Goal: Information Seeking & Learning: Learn about a topic

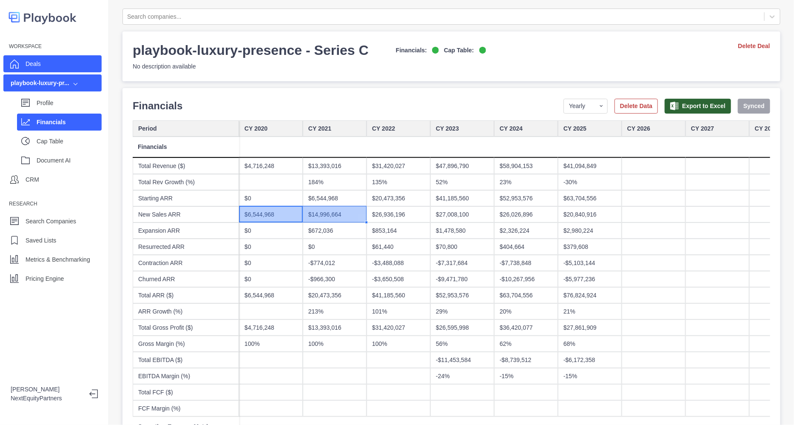
click at [57, 66] on div "Deals" at bounding box center [52, 63] width 98 height 17
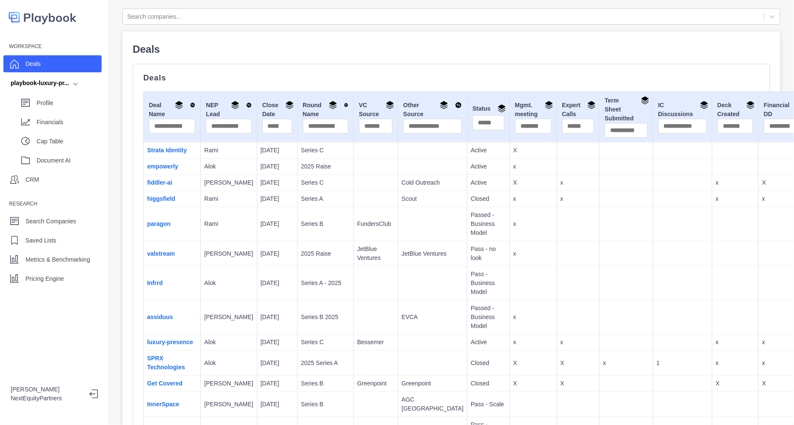
click at [303, 203] on p "Series A" at bounding box center [325, 198] width 49 height 9
click at [77, 103] on p "Profile" at bounding box center [69, 103] width 65 height 9
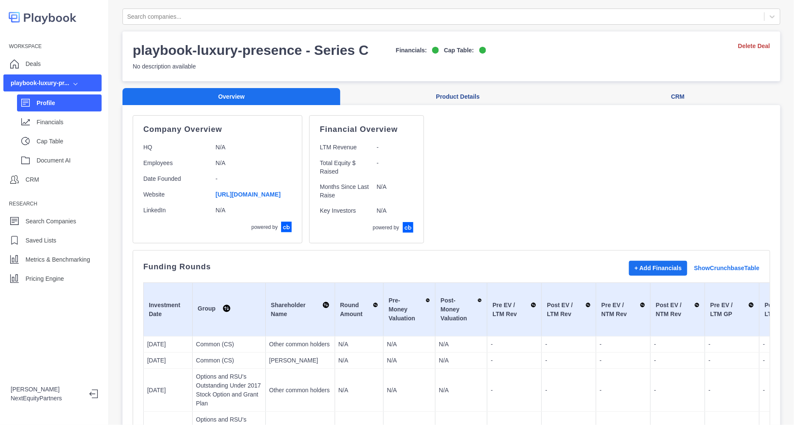
click at [71, 101] on p "Profile" at bounding box center [69, 103] width 65 height 9
click at [45, 64] on div "Deals" at bounding box center [52, 63] width 98 height 17
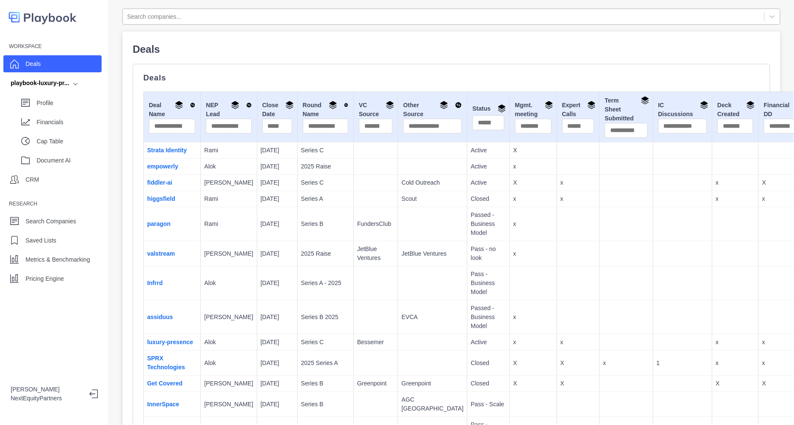
click at [208, 17] on div at bounding box center [443, 16] width 633 height 11
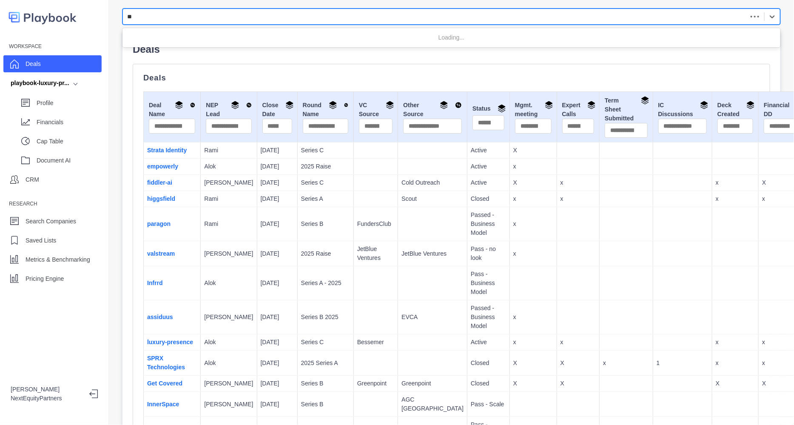
type input "*"
type input "********"
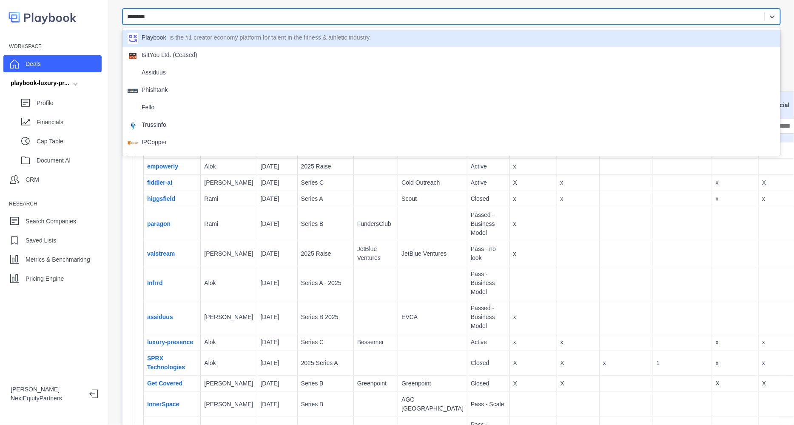
click at [196, 40] on p "is the #1 creator economy platform for talent in the fitness & athletic industr…" at bounding box center [271, 38] width 202 height 11
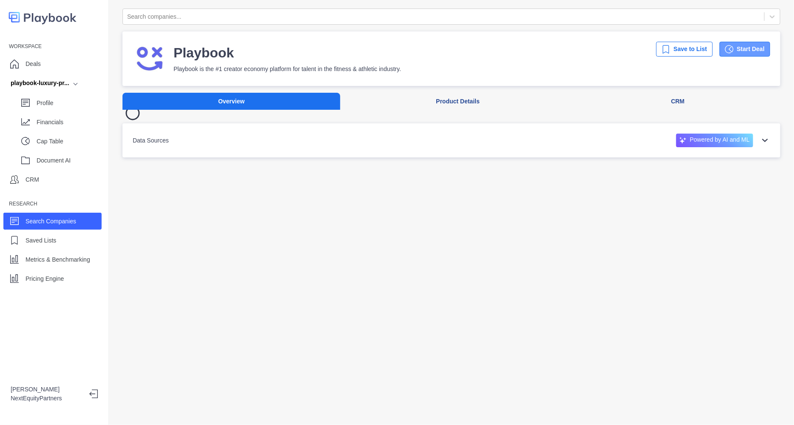
click at [734, 47] on button "Start Deal" at bounding box center [745, 49] width 51 height 15
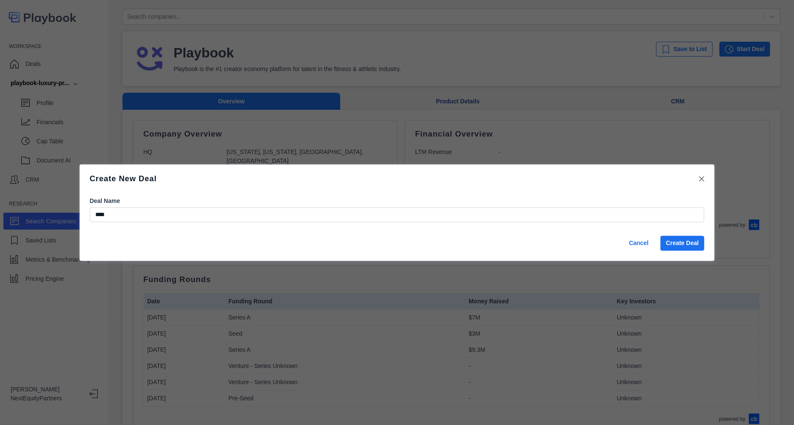
click at [147, 215] on input "****" at bounding box center [397, 214] width 615 height 15
type input "**********"
click at [683, 249] on button "Create Deal" at bounding box center [683, 243] width 44 height 15
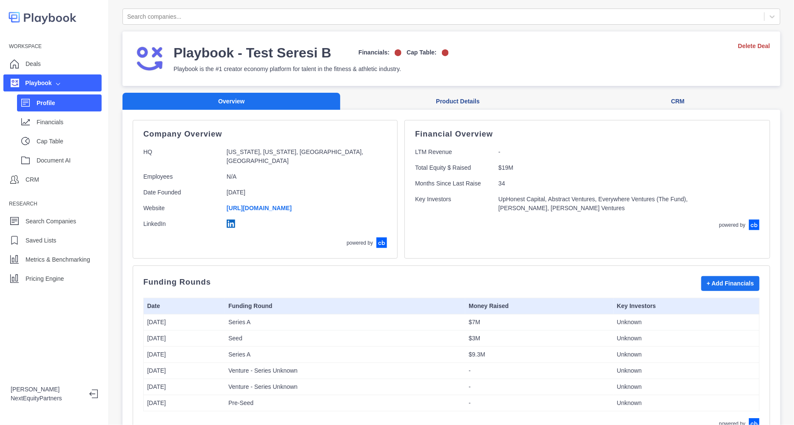
click at [185, 58] on h3 "Playbook - Test Seresi B" at bounding box center [253, 52] width 158 height 17
click at [50, 63] on div "Deals" at bounding box center [52, 63] width 98 height 17
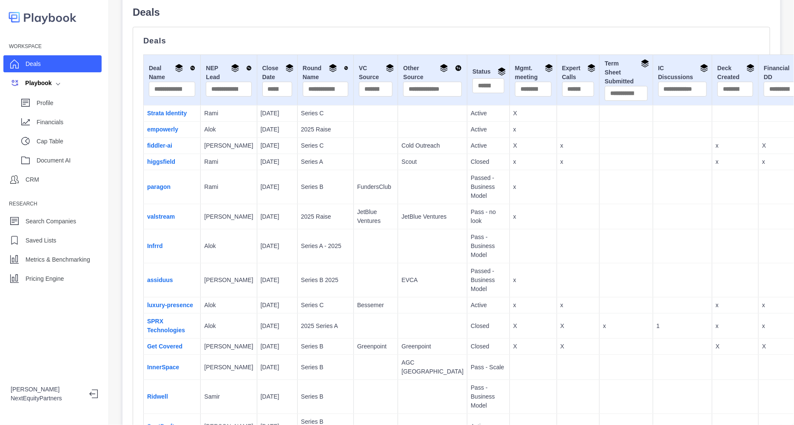
scroll to position [53, 0]
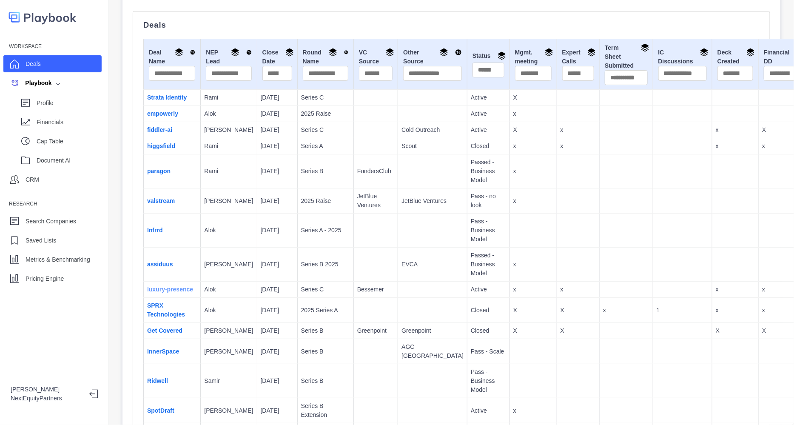
click at [157, 293] on link "luxury-presence" at bounding box center [170, 289] width 46 height 7
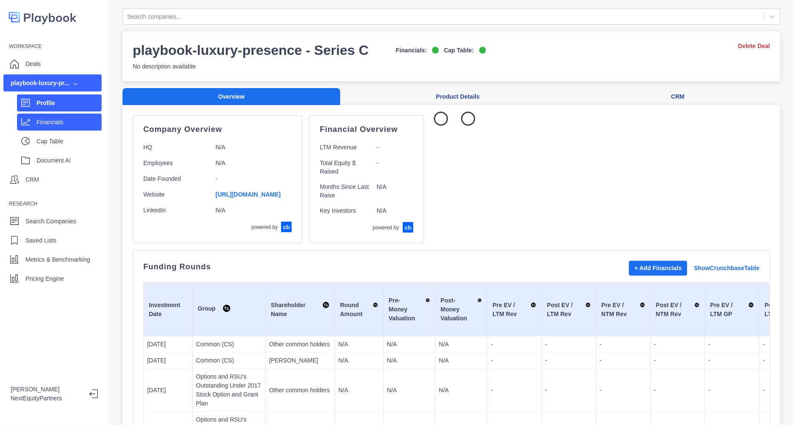
click at [59, 123] on p "Financials" at bounding box center [69, 122] width 65 height 9
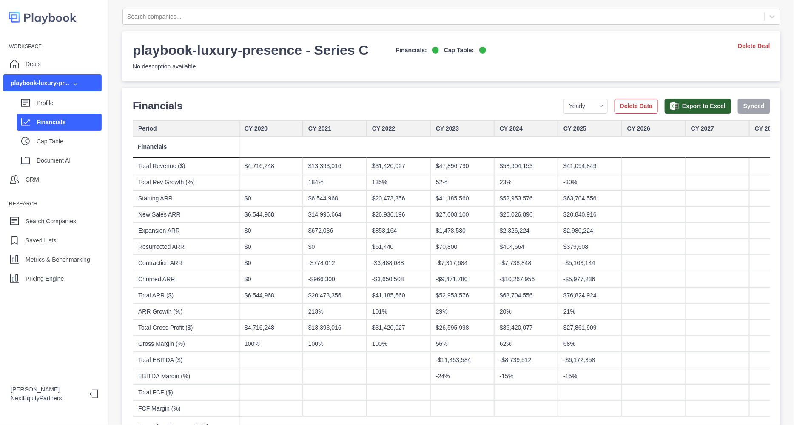
click at [59, 123] on p "Financials" at bounding box center [69, 122] width 65 height 9
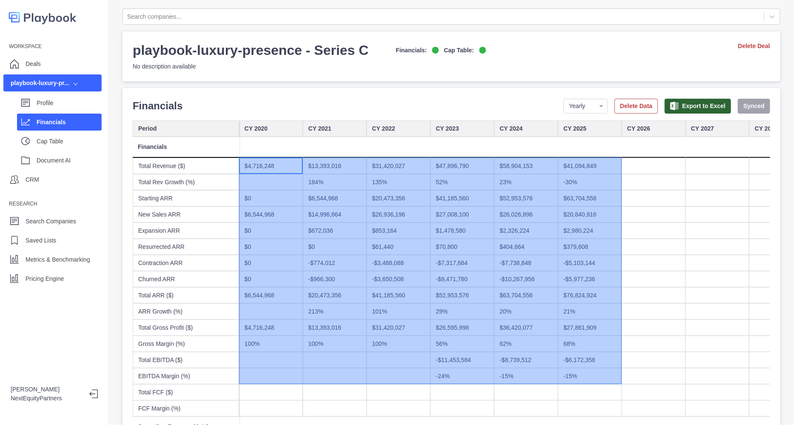
drag, startPoint x: 270, startPoint y: 168, endPoint x: 570, endPoint y: 375, distance: 364.9
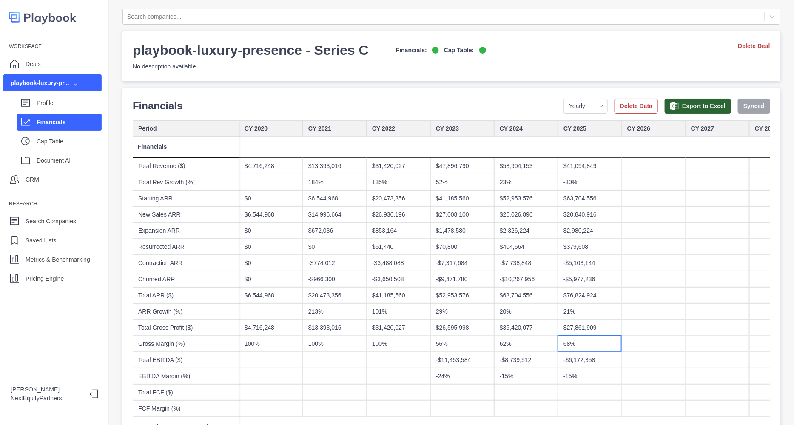
click at [580, 342] on div "68%" at bounding box center [590, 344] width 64 height 16
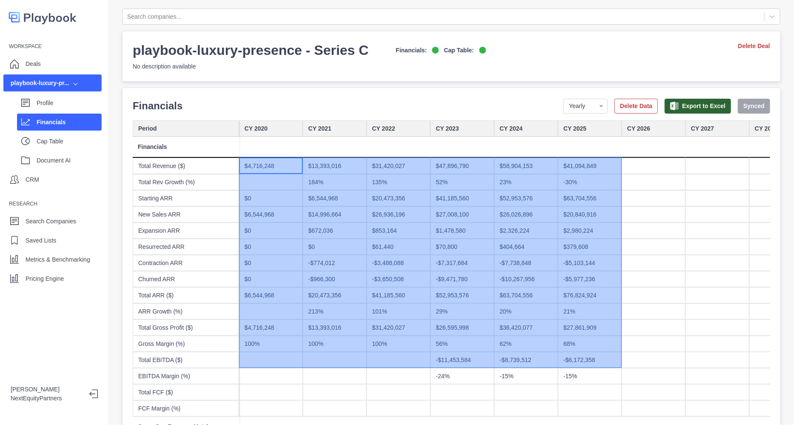
drag, startPoint x: 253, startPoint y: 161, endPoint x: 575, endPoint y: 354, distance: 375.7
click at [587, 322] on div "$27,861,909" at bounding box center [590, 327] width 64 height 16
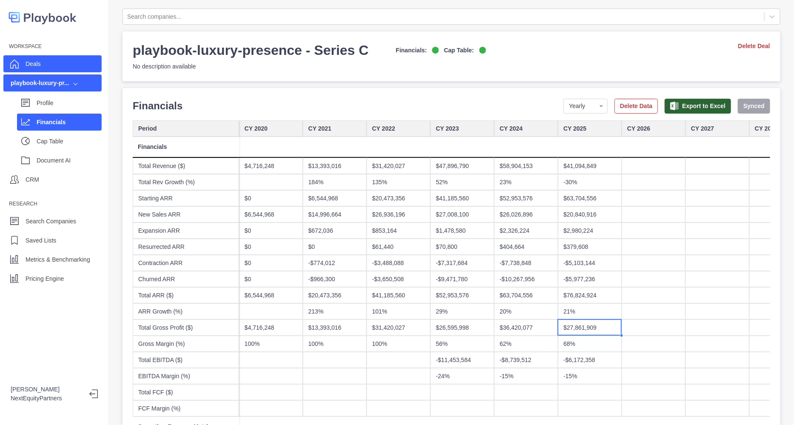
click at [28, 65] on p "Deals" at bounding box center [33, 64] width 15 height 9
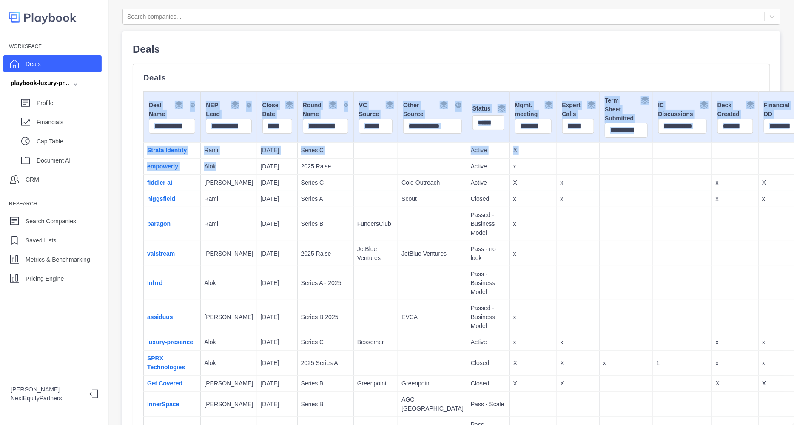
drag, startPoint x: 143, startPoint y: 151, endPoint x: 225, endPoint y: 163, distance: 83.7
click at [225, 163] on p "Alok" at bounding box center [228, 166] width 49 height 9
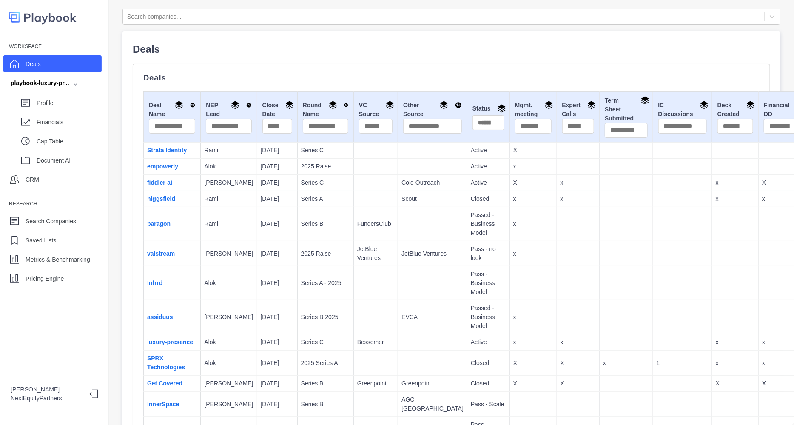
click at [155, 351] on td "luxury-presence" at bounding box center [172, 342] width 57 height 16
click at [160, 345] on link "luxury-presence" at bounding box center [170, 342] width 46 height 7
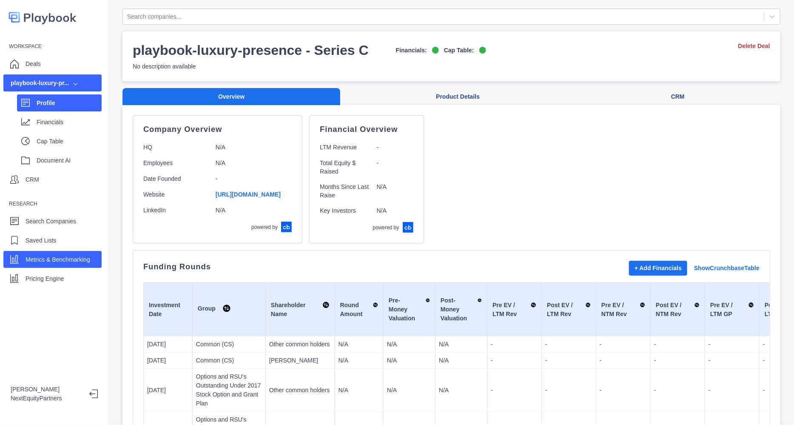
click at [53, 262] on p "Metrics & Benchmarking" at bounding box center [58, 259] width 65 height 9
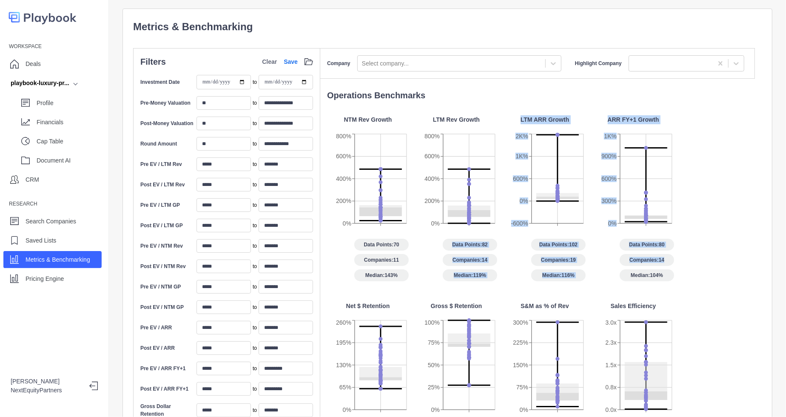
drag, startPoint x: 453, startPoint y: 245, endPoint x: 674, endPoint y: 255, distance: 221.0
click at [674, 255] on div "NTM Rev Growth 0% 200% 400% 600% 800% Data Points: 70 Companies: 11 Median: 143…" at bounding box center [541, 391] width 428 height 553
click at [674, 255] on div "Data Points: 80 Companies: 14 Median: 104%" at bounding box center [634, 260] width 82 height 43
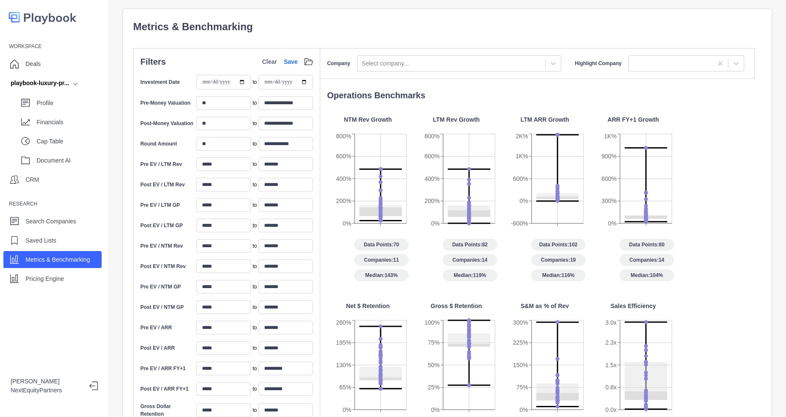
click at [538, 19] on p "Metrics & Benchmarking" at bounding box center [447, 26] width 629 height 15
click at [70, 280] on div "Pricing Engine" at bounding box center [52, 278] width 98 height 17
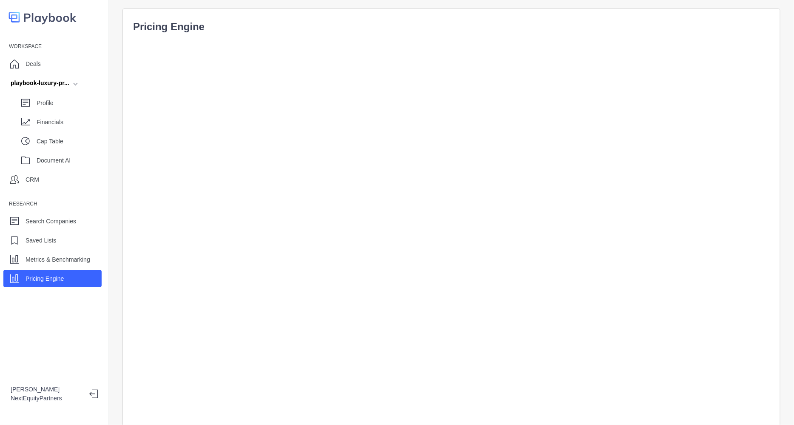
click at [425, 30] on p "Pricing Engine" at bounding box center [451, 26] width 637 height 15
click at [425, 24] on p "Pricing Engine" at bounding box center [451, 26] width 637 height 15
click at [426, 29] on p "Pricing Engine" at bounding box center [451, 26] width 637 height 15
click at [54, 103] on p "Profile" at bounding box center [69, 103] width 65 height 9
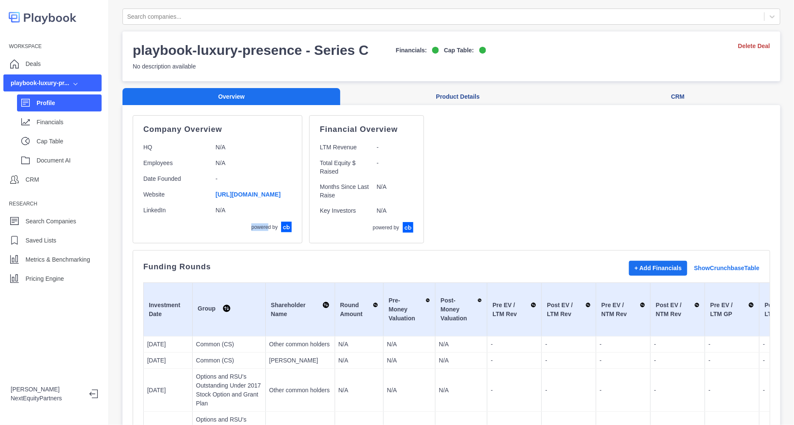
drag, startPoint x: 299, startPoint y: 231, endPoint x: 316, endPoint y: 233, distance: 17.5
click at [302, 233] on div "Company Overview HQ N/A Employees N/A Date Founded - Website [URL][DOMAIN_NAME]…" at bounding box center [218, 179] width 170 height 128
click at [413, 95] on button "Product Details" at bounding box center [457, 96] width 235 height 17
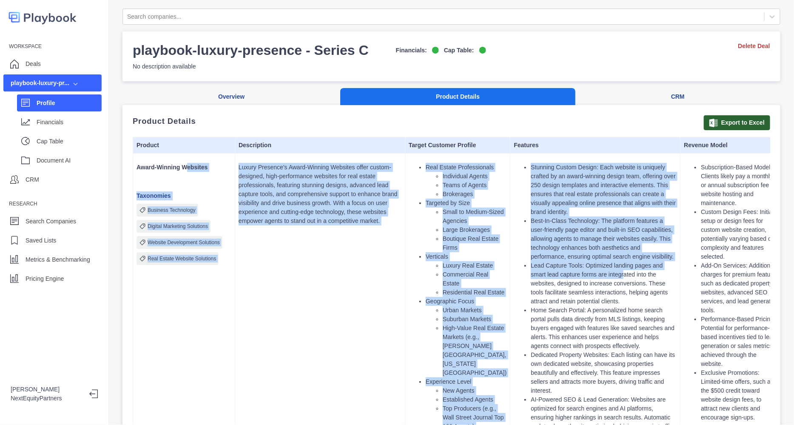
drag, startPoint x: 578, startPoint y: 260, endPoint x: 619, endPoint y: 273, distance: 43.1
click at [619, 273] on tr "Award-Winning Websites Taxonomies Business Technology Digital Marketing Solutio…" at bounding box center [509, 387] width 752 height 466
drag, startPoint x: 619, startPoint y: 273, endPoint x: 469, endPoint y: 197, distance: 168.4
click at [619, 272] on li "Lead Capture Tools: Optimized landing pages and smart lead capture forms are in…" at bounding box center [604, 283] width 146 height 45
click at [275, 93] on button "Overview" at bounding box center [232, 96] width 218 height 17
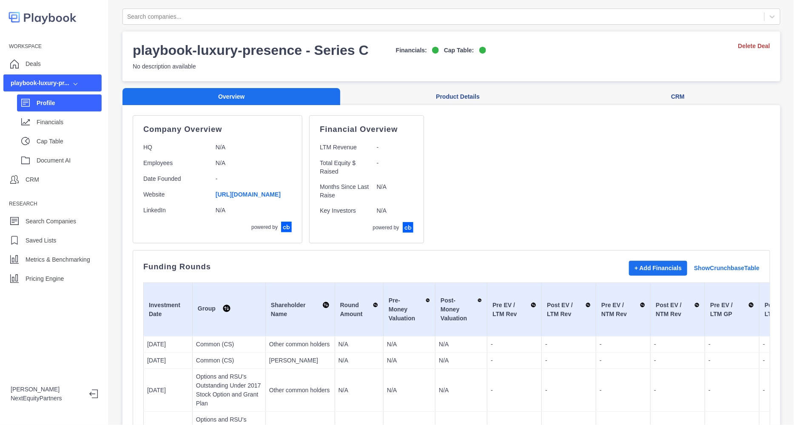
click at [498, 237] on div "Company Overview HQ N/A Employees N/A Date Founded - Website [URL][DOMAIN_NAME]…" at bounding box center [452, 179] width 638 height 128
click at [468, 102] on button "Product Details" at bounding box center [457, 96] width 235 height 17
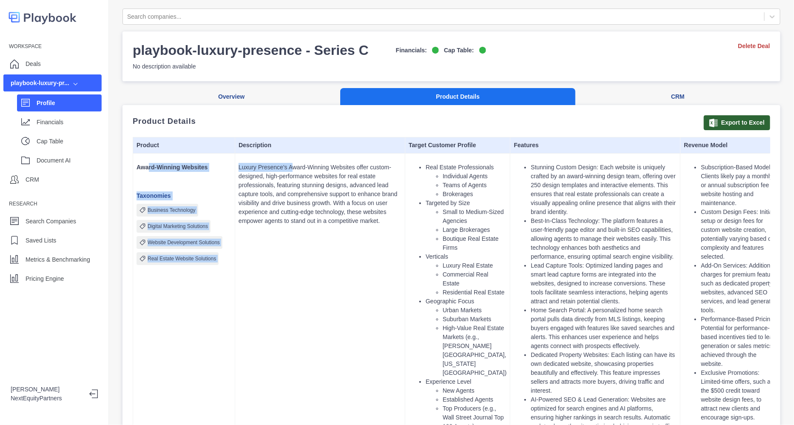
drag, startPoint x: 148, startPoint y: 165, endPoint x: 290, endPoint y: 168, distance: 141.7
click at [290, 168] on tr "Award-Winning Websites Taxonomies Business Technology Digital Marketing Solutio…" at bounding box center [509, 387] width 752 height 466
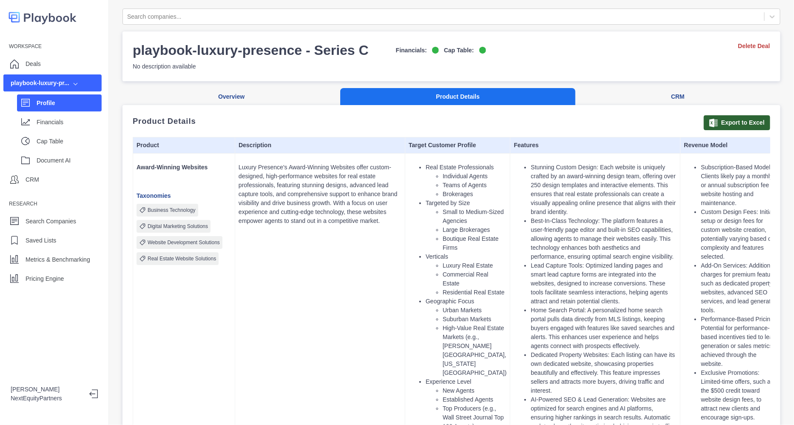
click at [395, 183] on p "Luxury Presence's Award-Winning Websites offer custom-designed, high-performanc…" at bounding box center [320, 194] width 163 height 63
drag, startPoint x: 426, startPoint y: 168, endPoint x: 504, endPoint y: 169, distance: 78.3
click at [504, 169] on td "Real Estate Professionals Individual Agents Teams of Agents Brokerages Targeted…" at bounding box center [457, 387] width 105 height 466
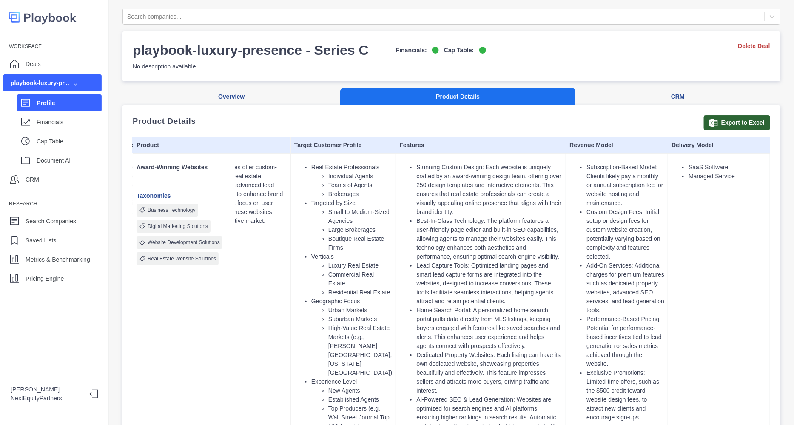
scroll to position [0, 127]
drag, startPoint x: 579, startPoint y: 168, endPoint x: 636, endPoint y: 171, distance: 56.6
click at [636, 171] on li "Subscription-Based Model: Clients likely pay a monthly or annual subscription f…" at bounding box center [626, 185] width 78 height 45
click at [651, 193] on td "Subscription-Based Model: Clients likely pay a monthly or annual subscription f…" at bounding box center [617, 387] width 102 height 466
drag, startPoint x: 672, startPoint y: 169, endPoint x: 733, endPoint y: 183, distance: 62.8
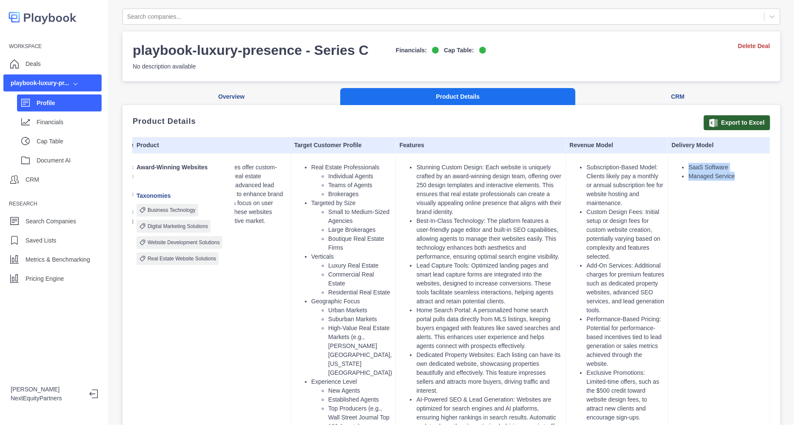
click at [733, 183] on td "SaaS Software Managed Service" at bounding box center [719, 387] width 102 height 466
click at [46, 260] on p "Metrics & Benchmarking" at bounding box center [58, 259] width 65 height 9
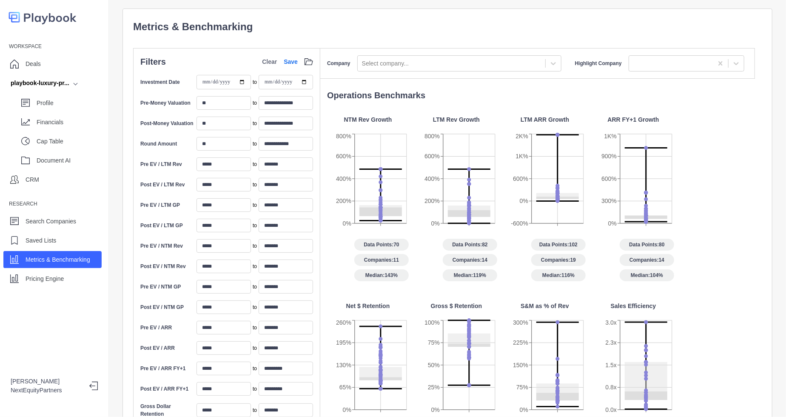
drag, startPoint x: 420, startPoint y: 119, endPoint x: 652, endPoint y: 271, distance: 277.0
click at [652, 271] on div "NTM Rev Growth 0% 200% 400% 600% 800% Data Points: 70 Companies: 11 Median: 143…" at bounding box center [541, 391] width 428 height 553
click at [653, 272] on span "Median: 104%" at bounding box center [647, 275] width 54 height 12
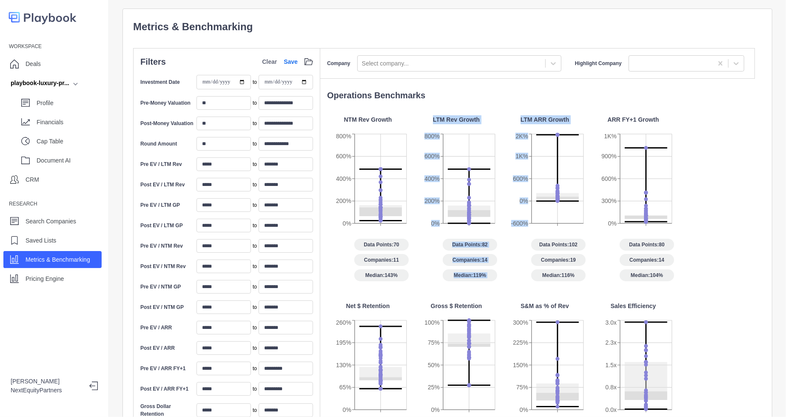
drag, startPoint x: 422, startPoint y: 114, endPoint x: 557, endPoint y: 136, distance: 137.4
click at [557, 136] on div "Operations Benchmarks NTM Rev Growth 0% 200% 400% 600% 800% Data Points: 70 Com…" at bounding box center [537, 361] width 435 height 545
click at [556, 114] on div "Operations Benchmarks NTM Rev Growth 0% 200% 400% 600% 800% Data Points: 70 Com…" at bounding box center [537, 361] width 435 height 545
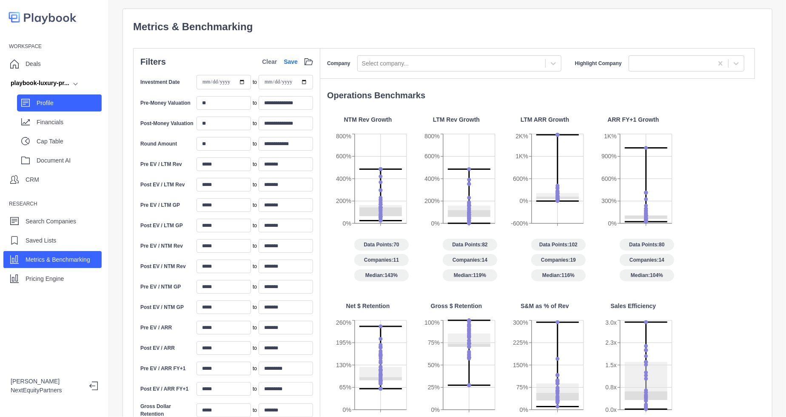
click at [72, 106] on p "Profile" at bounding box center [69, 103] width 65 height 9
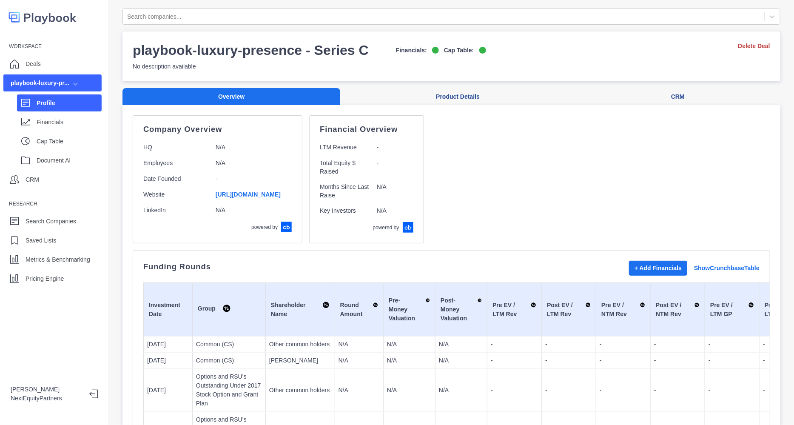
click at [53, 106] on p "Profile" at bounding box center [69, 103] width 65 height 9
click at [411, 94] on button "Product Details" at bounding box center [457, 96] width 235 height 17
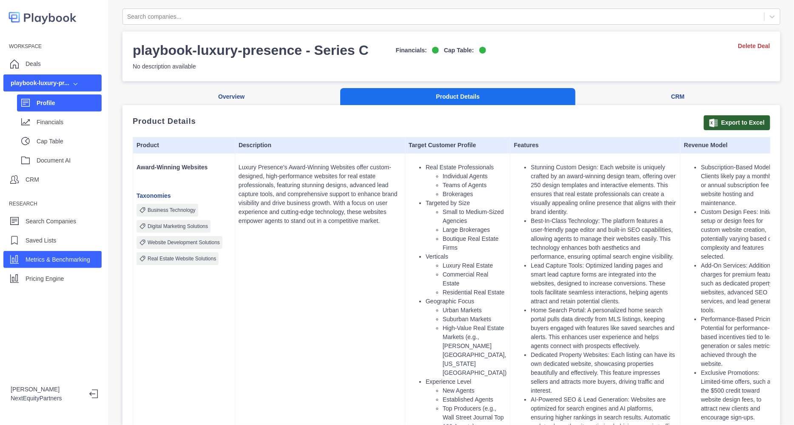
click at [64, 257] on p "Metrics & Benchmarking" at bounding box center [58, 259] width 65 height 9
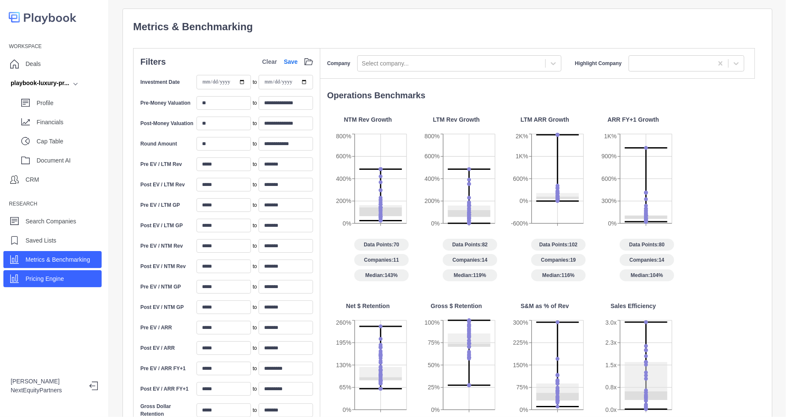
click at [73, 277] on div "Pricing Engine" at bounding box center [52, 278] width 98 height 17
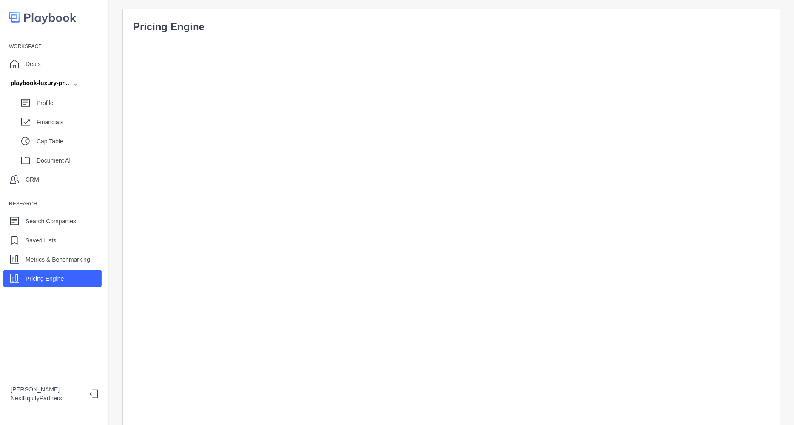
click at [520, 23] on p "Pricing Engine" at bounding box center [451, 26] width 637 height 15
click at [83, 108] on div "Profile" at bounding box center [69, 103] width 65 height 13
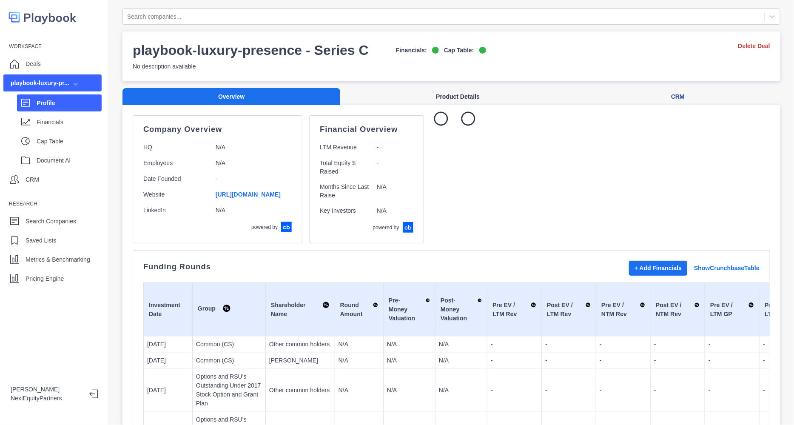
click at [437, 97] on button "Product Details" at bounding box center [457, 96] width 235 height 17
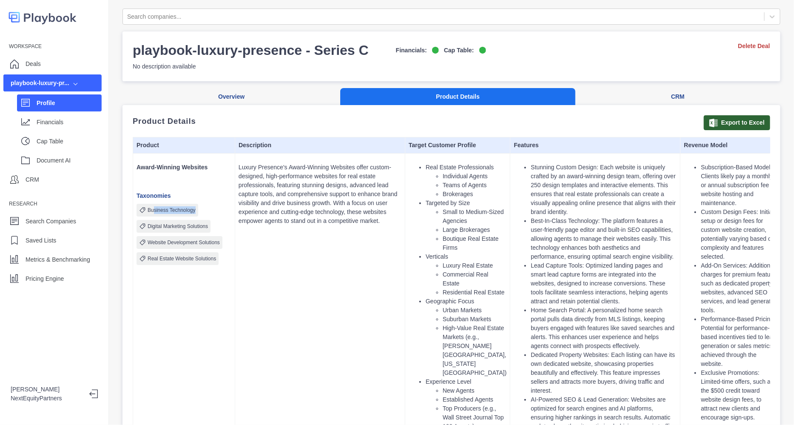
drag, startPoint x: 153, startPoint y: 210, endPoint x: 200, endPoint y: 208, distance: 46.8
click at [200, 208] on div "Business Technology Digital Marketing Solutions Website Development Solutions R…" at bounding box center [184, 234] width 95 height 61
drag, startPoint x: 149, startPoint y: 225, endPoint x: 202, endPoint y: 220, distance: 53.4
click at [202, 220] on div "Digital Marketing Solutions" at bounding box center [174, 226] width 74 height 13
click at [193, 240] on p "Website Development Solutions" at bounding box center [184, 243] width 72 height 8
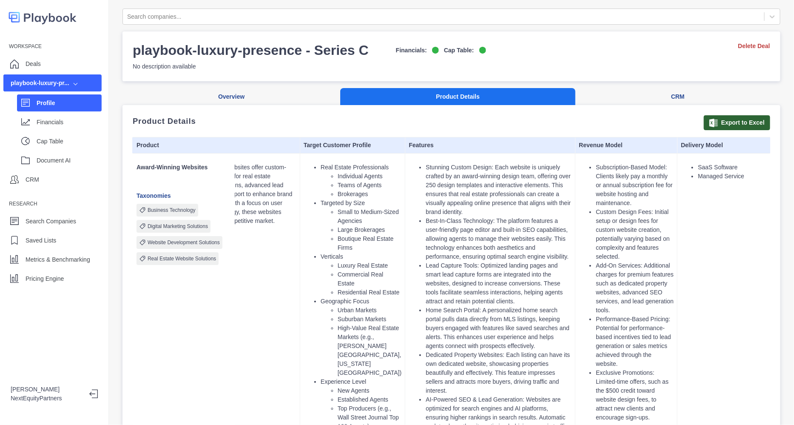
scroll to position [0, 127]
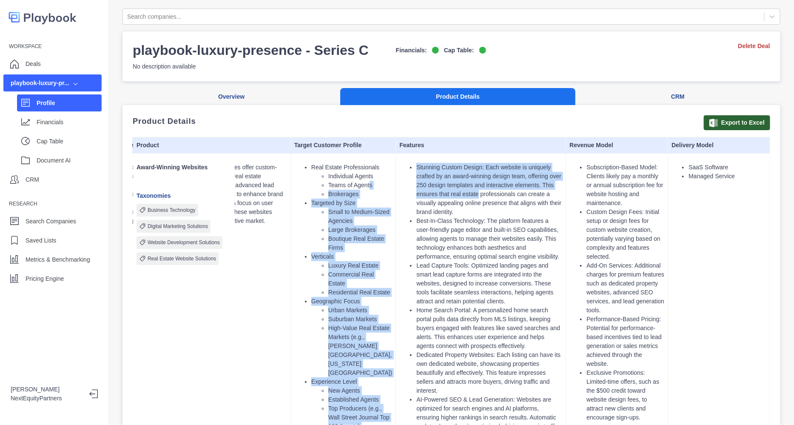
drag, startPoint x: 356, startPoint y: 185, endPoint x: 463, endPoint y: 199, distance: 107.2
click at [463, 199] on tr "Award-Winning Websites Taxonomies Business Technology Digital Marketing Solutio…" at bounding box center [395, 387] width 752 height 466
click at [462, 199] on li "Stunning Custom Design: Each website is uniquely crafted by an award-winning de…" at bounding box center [489, 190] width 146 height 54
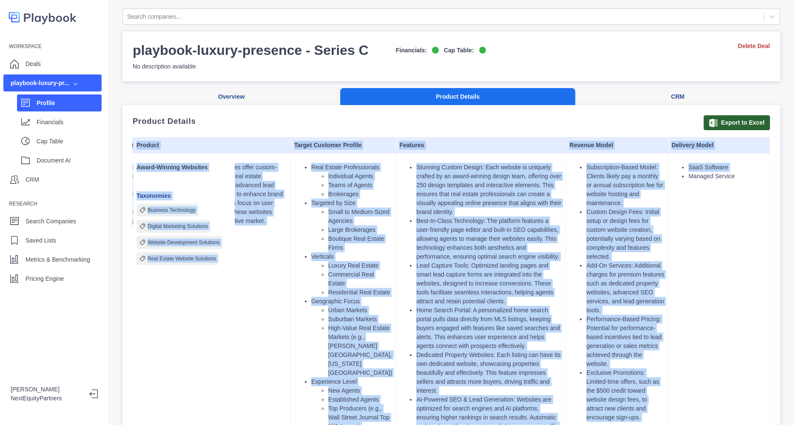
drag, startPoint x: 671, startPoint y: 178, endPoint x: 756, endPoint y: 180, distance: 85.5
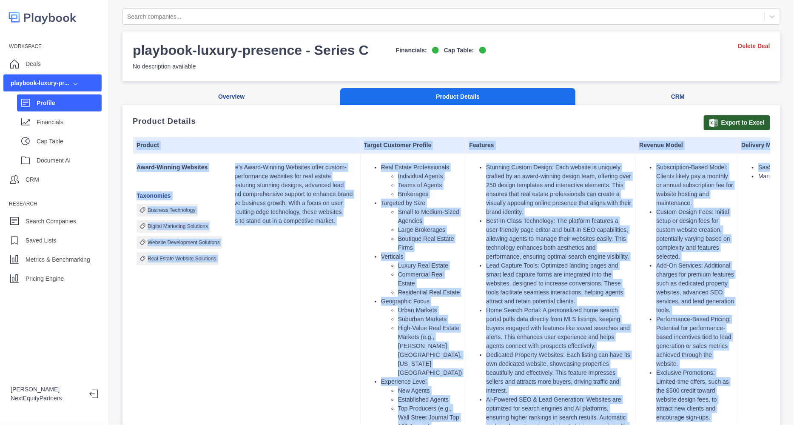
scroll to position [0, 0]
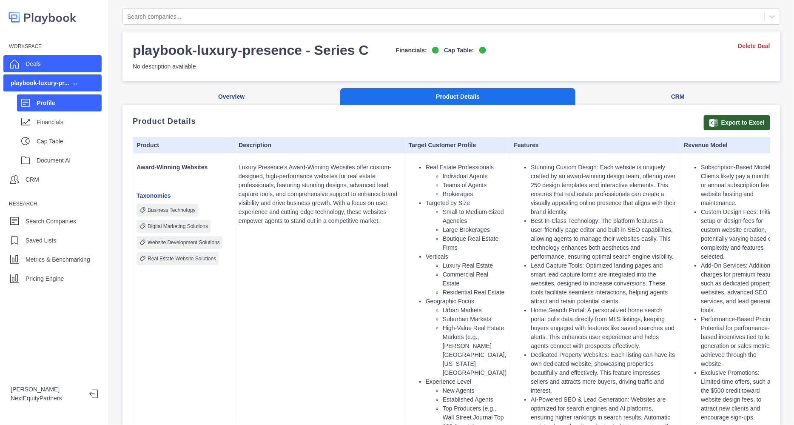
click at [53, 67] on div "Deals" at bounding box center [52, 63] width 98 height 17
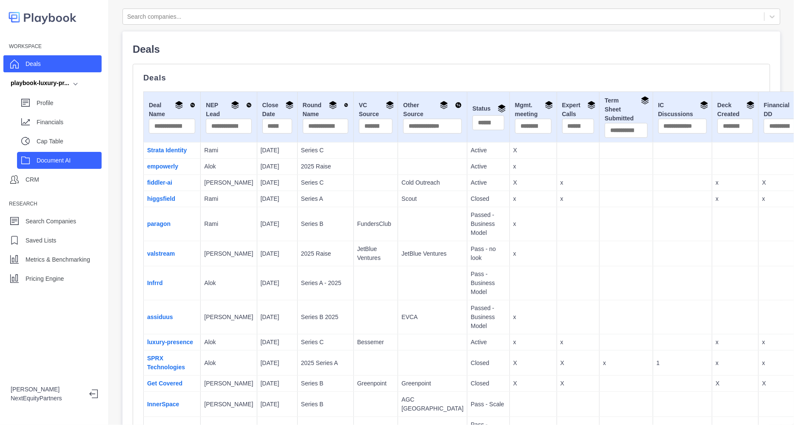
click at [53, 162] on p "Document AI" at bounding box center [69, 160] width 65 height 9
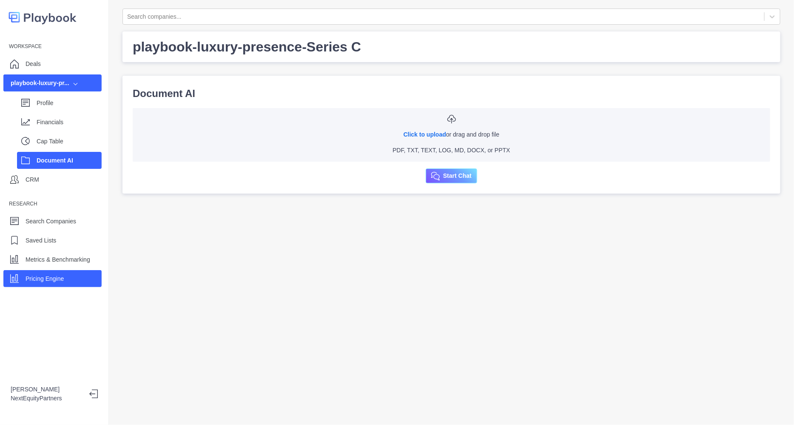
click at [68, 273] on div "Pricing Engine" at bounding box center [52, 278] width 98 height 17
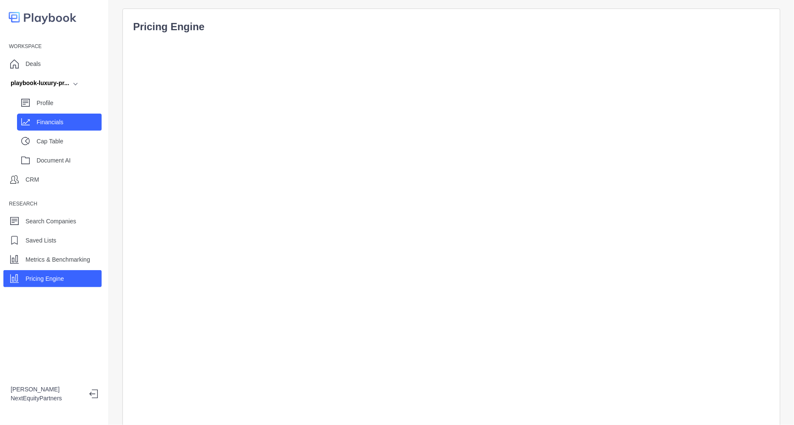
click at [68, 126] on p "Financials" at bounding box center [69, 122] width 65 height 9
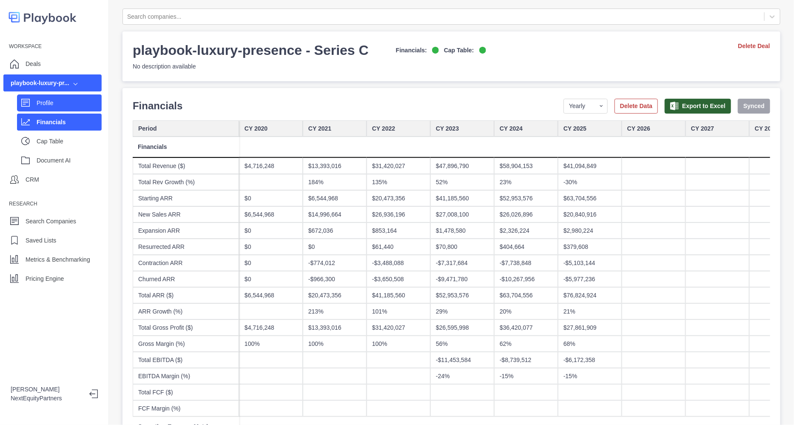
click at [53, 105] on p "Profile" at bounding box center [69, 103] width 65 height 9
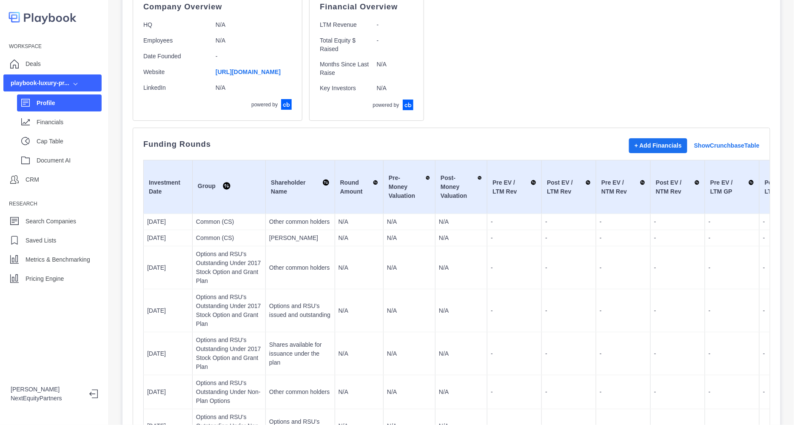
scroll to position [160, 0]
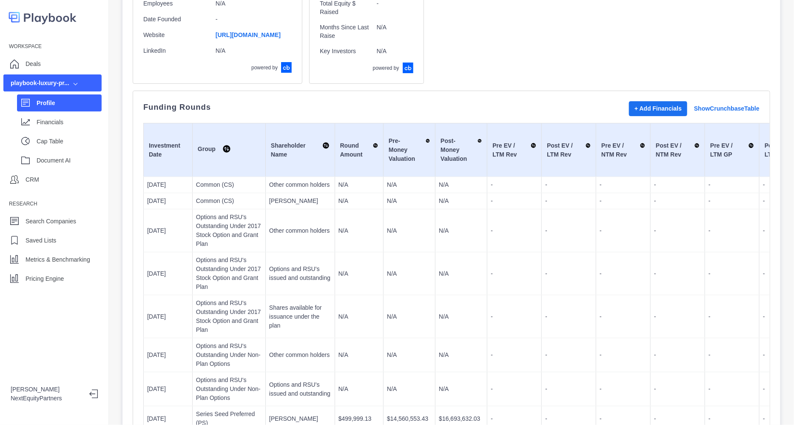
drag, startPoint x: 173, startPoint y: 187, endPoint x: 414, endPoint y: 197, distance: 241.0
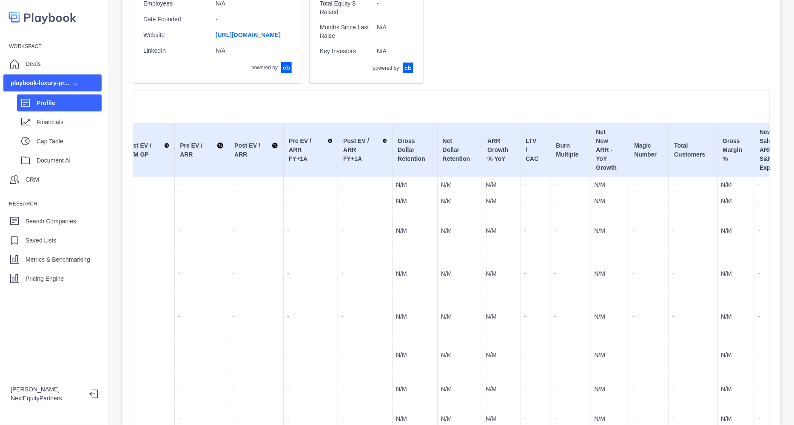
scroll to position [0, 775]
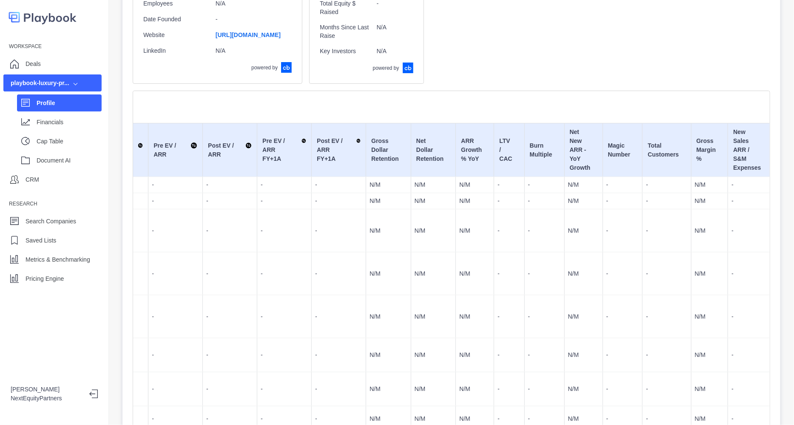
click at [312, 209] on td "-" at bounding box center [339, 201] width 54 height 16
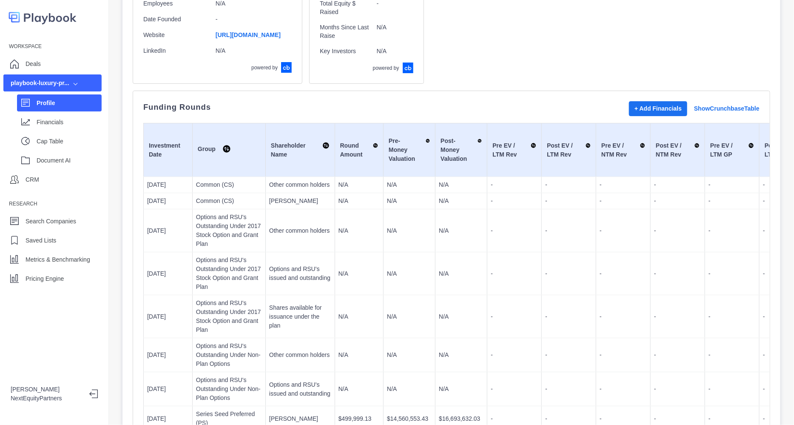
scroll to position [0, 0]
